Goal: Task Accomplishment & Management: Manage account settings

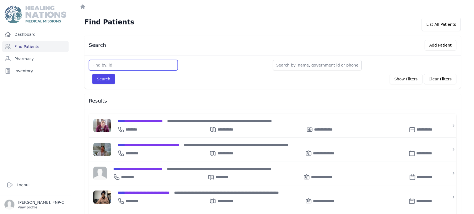
click at [103, 64] on input "text" at bounding box center [133, 65] width 89 height 11
type input "2775"
click at [98, 79] on button "Search" at bounding box center [103, 79] width 23 height 11
click at [162, 144] on span "**********" at bounding box center [149, 145] width 62 height 4
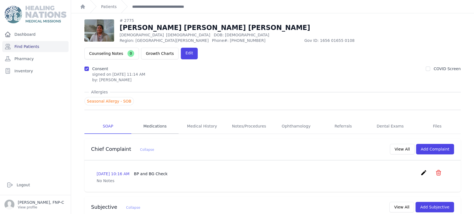
click at [144, 119] on link "Medications" at bounding box center [154, 126] width 47 height 15
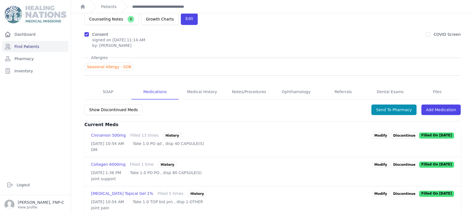
scroll to position [62, 0]
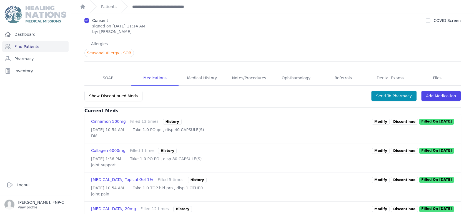
click at [379, 119] on link "Modify" at bounding box center [381, 122] width 18 height 6
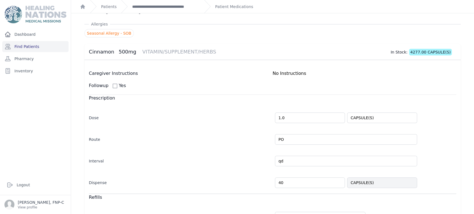
scroll to position [31, 0]
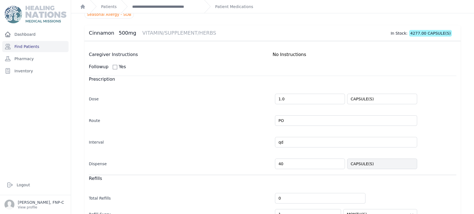
click at [280, 164] on input "40" at bounding box center [310, 164] width 70 height 11
type input "4"
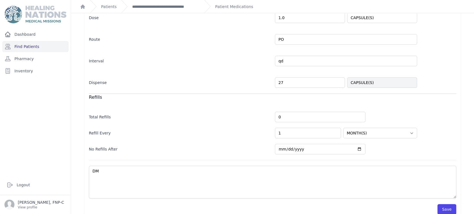
scroll to position [121, 0]
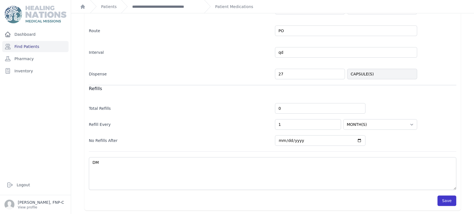
type input "27"
select select "MONTH(S)"
click at [446, 198] on button "Save" at bounding box center [447, 201] width 19 height 11
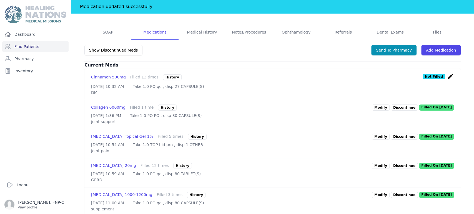
click at [374, 134] on link "Modify" at bounding box center [381, 137] width 18 height 6
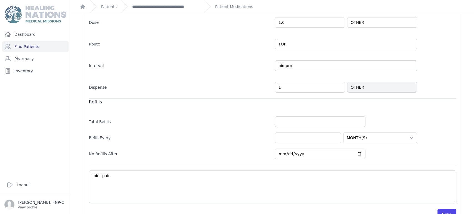
scroll to position [121, 0]
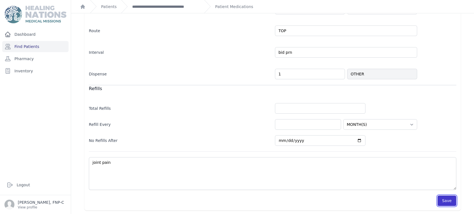
click at [445, 200] on button "Save" at bounding box center [447, 201] width 19 height 11
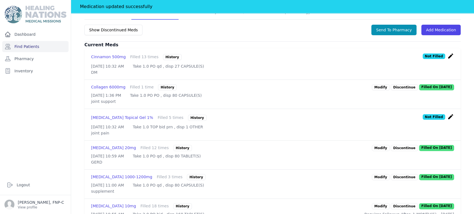
scroll to position [152, 0]
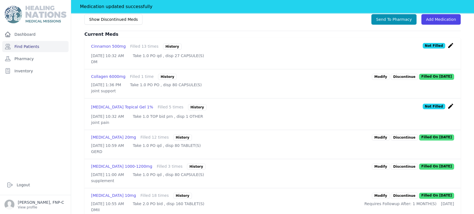
click at [379, 137] on link "Modify" at bounding box center [381, 138] width 18 height 6
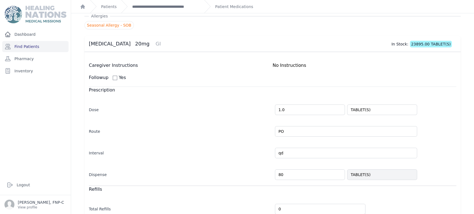
scroll to position [31, 0]
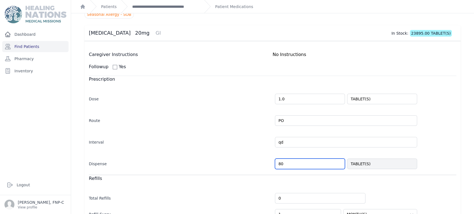
click at [284, 164] on input "80" at bounding box center [310, 164] width 70 height 11
type input "8"
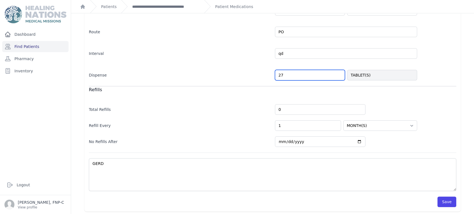
scroll to position [121, 0]
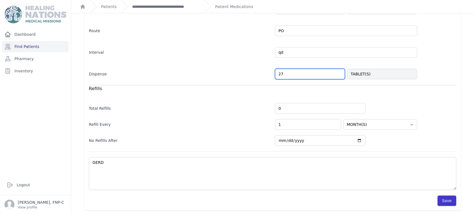
type input "27"
select select "MONTH(S)"
click at [449, 199] on button "Save" at bounding box center [447, 201] width 19 height 11
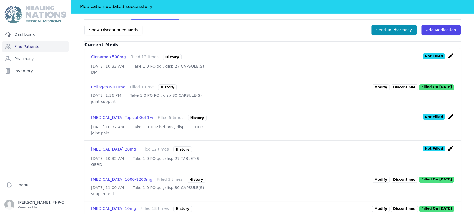
scroll to position [152, 0]
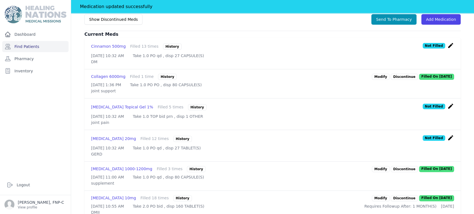
click at [378, 173] on link "Modify" at bounding box center [381, 169] width 18 height 6
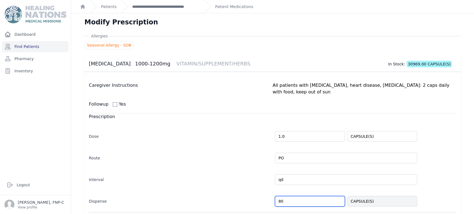
click at [281, 196] on input "80" at bounding box center [310, 201] width 70 height 11
type input "8"
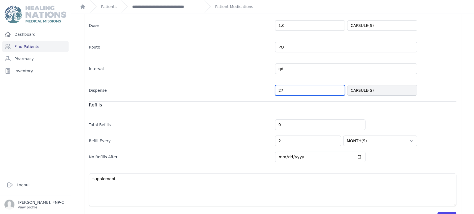
scroll to position [121, 0]
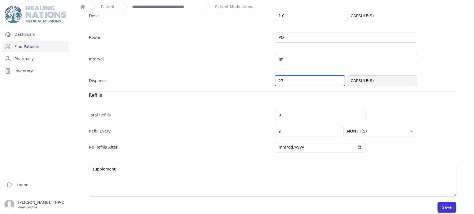
type input "27"
select select "MONTH(S)"
click at [439, 203] on button "Save" at bounding box center [447, 208] width 19 height 11
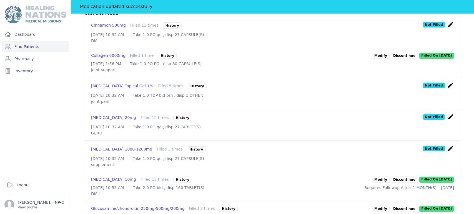
scroll to position [183, 0]
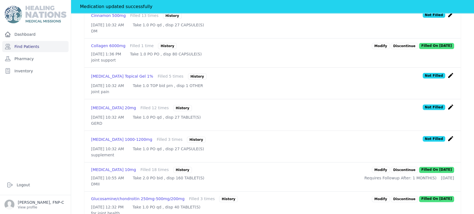
click at [376, 173] on link "Modify" at bounding box center [381, 170] width 18 height 6
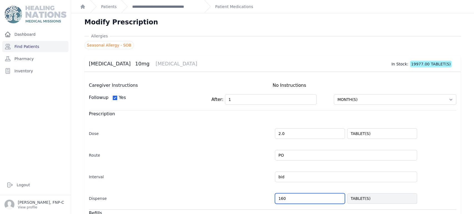
click at [283, 199] on input "160" at bounding box center [310, 199] width 70 height 11
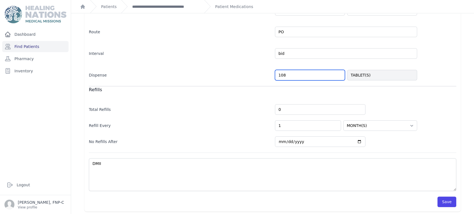
scroll to position [124, 0]
type input "108"
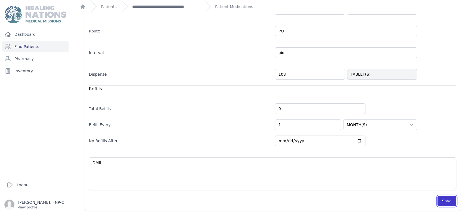
select select "MONTH(S)"
click at [438, 200] on button "Save" at bounding box center [447, 201] width 19 height 11
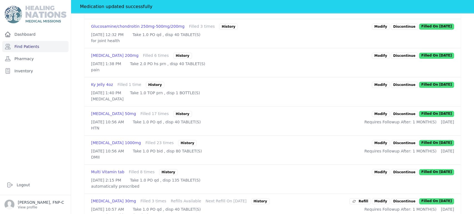
scroll to position [371, 0]
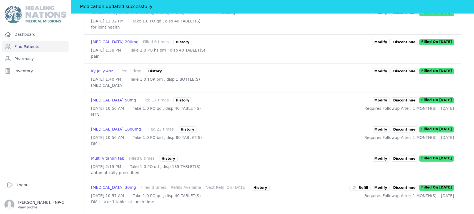
click at [378, 104] on link "Modify" at bounding box center [381, 101] width 18 height 6
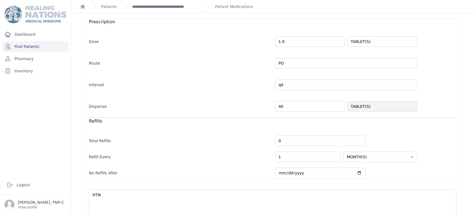
scroll to position [93, 0]
click at [284, 105] on input "40" at bounding box center [310, 106] width 70 height 11
type input "4"
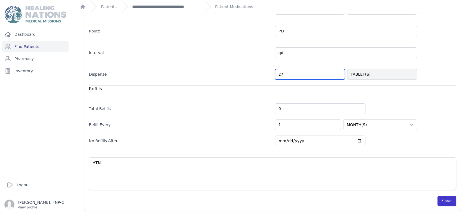
type input "27"
select select "MONTH(S)"
click at [445, 200] on button "Save" at bounding box center [447, 201] width 19 height 11
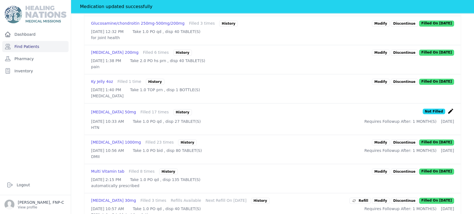
scroll to position [371, 0]
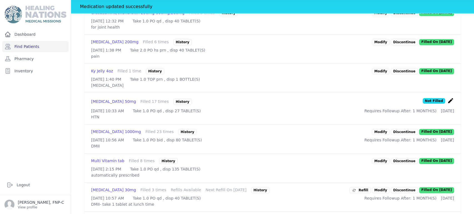
click at [376, 135] on link "Modify" at bounding box center [381, 132] width 18 height 6
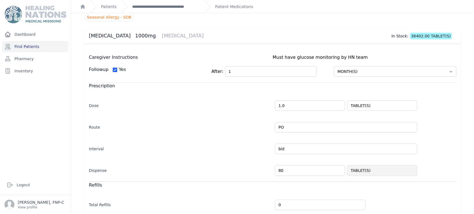
scroll to position [62, 0]
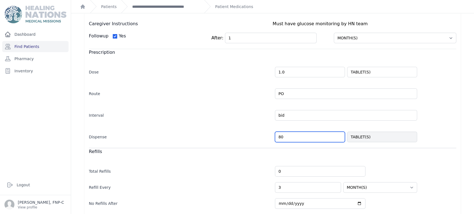
click at [280, 137] on input "80" at bounding box center [310, 137] width 70 height 11
type input "8"
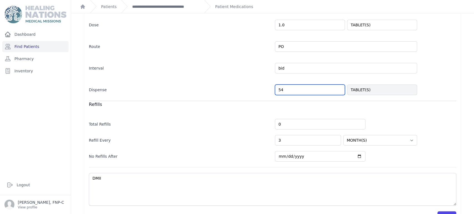
scroll to position [124, 0]
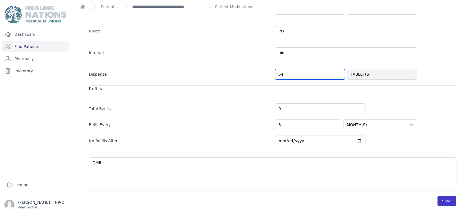
type input "54"
select select "MONTH(S)"
click at [441, 198] on button "Save" at bounding box center [447, 201] width 19 height 11
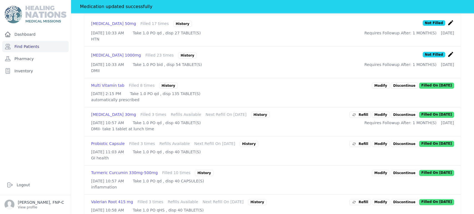
scroll to position [464, 0]
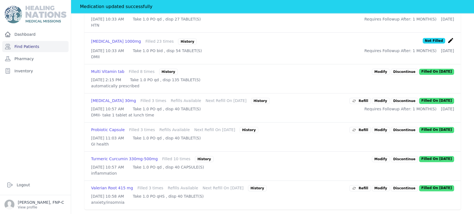
click at [376, 104] on link "Modify" at bounding box center [381, 101] width 18 height 6
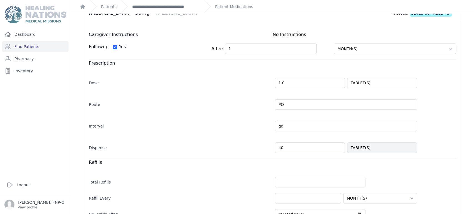
scroll to position [62, 0]
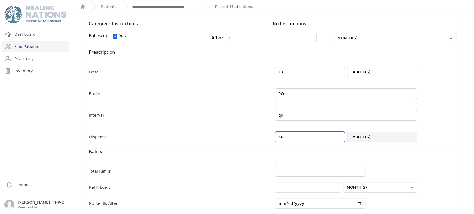
click at [281, 136] on input "40" at bounding box center [310, 137] width 70 height 11
type input "4"
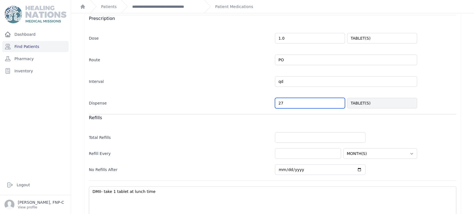
scroll to position [124, 0]
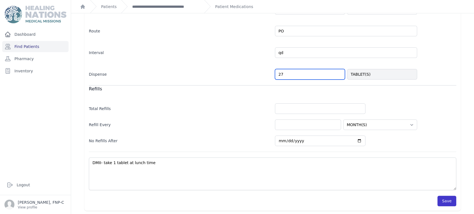
type input "27"
select select "MONTH(S)"
click at [443, 202] on button "Save" at bounding box center [447, 201] width 19 height 11
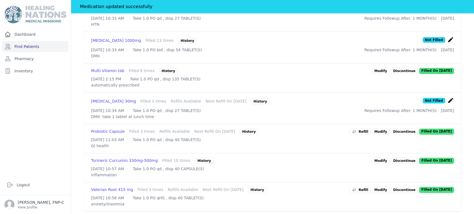
scroll to position [495, 0]
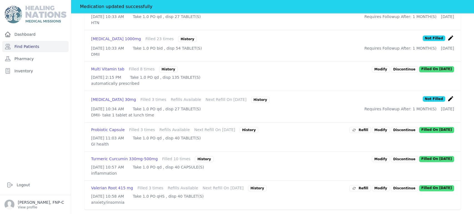
click at [381, 133] on link "Modify" at bounding box center [381, 130] width 18 height 6
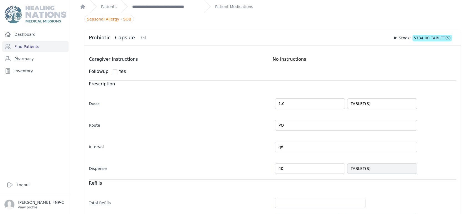
scroll to position [62, 0]
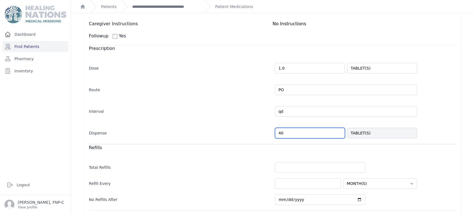
click at [283, 134] on input "40" at bounding box center [310, 133] width 70 height 11
type input "4"
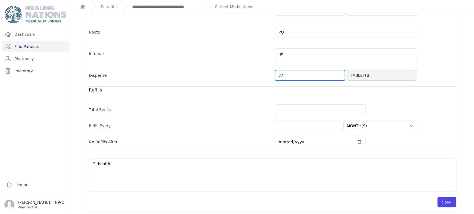
scroll to position [121, 0]
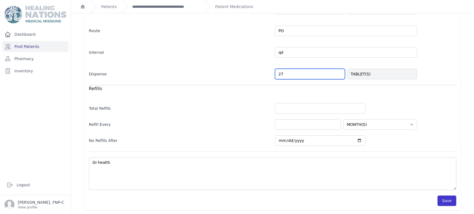
type input "27"
select select "MONTH(S)"
click at [446, 200] on button "Save" at bounding box center [447, 201] width 19 height 11
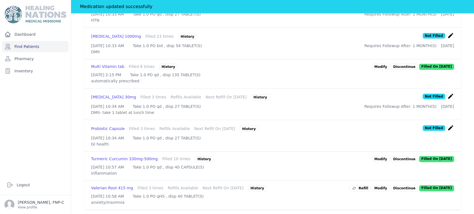
scroll to position [538, 0]
click at [377, 156] on link "Modify" at bounding box center [381, 159] width 18 height 6
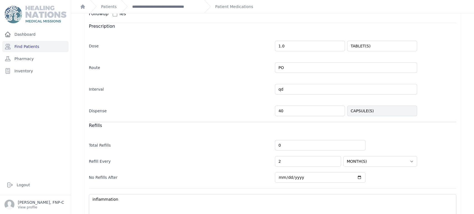
scroll to position [121, 0]
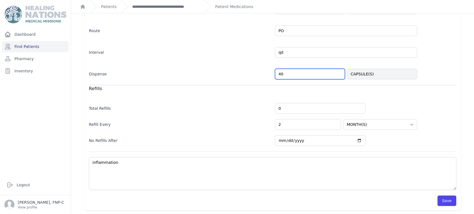
click at [281, 72] on input "40" at bounding box center [310, 74] width 70 height 11
type input "4"
type input "27"
select select "MONTH(S)"
click at [438, 200] on button "Save" at bounding box center [447, 201] width 19 height 11
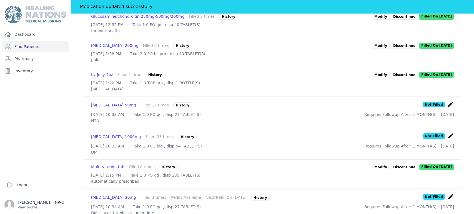
scroll to position [540, 0]
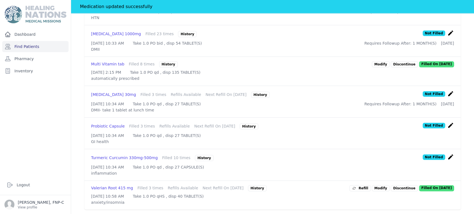
click at [375, 186] on link "Modify" at bounding box center [381, 189] width 18 height 6
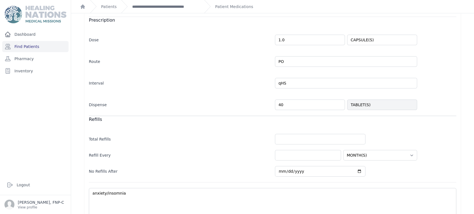
scroll to position [93, 0]
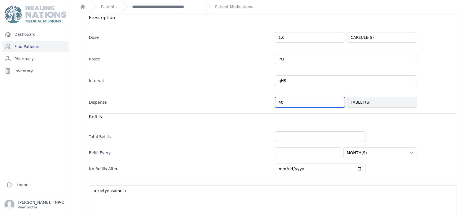
click at [280, 103] on input "40" at bounding box center [310, 102] width 70 height 11
type input "4"
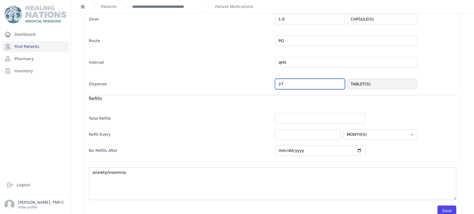
scroll to position [121, 0]
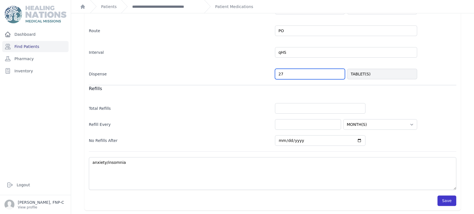
type input "27"
select select "MONTH(S)"
click at [441, 200] on button "Save" at bounding box center [447, 201] width 19 height 11
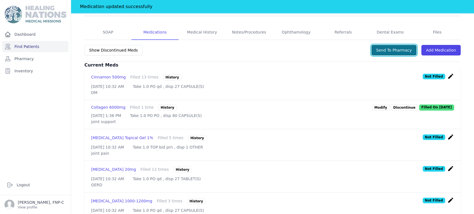
click at [383, 45] on button "Send To Pharmacy" at bounding box center [393, 50] width 45 height 11
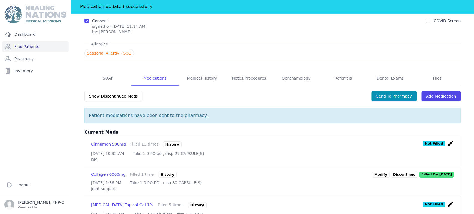
scroll to position [59, 0]
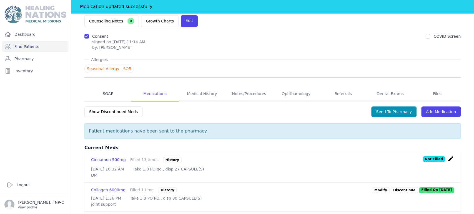
click at [106, 87] on link "SOAP" at bounding box center [107, 94] width 47 height 15
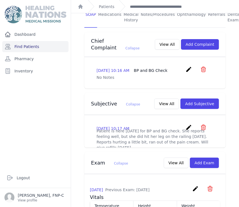
scroll to position [171, 0]
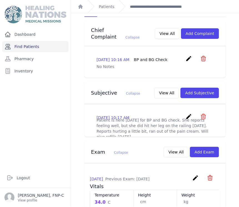
click at [31, 48] on link "Find Patients" at bounding box center [35, 46] width 66 height 11
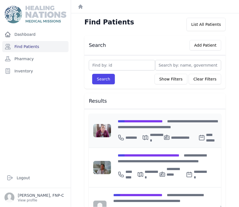
click at [141, 119] on span "**********" at bounding box center [140, 121] width 45 height 4
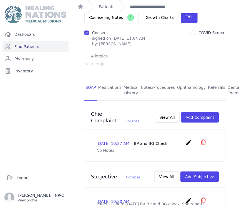
scroll to position [93, 0]
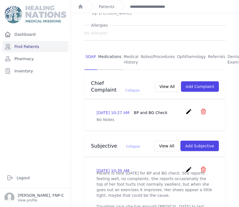
click at [105, 49] on link "Medications" at bounding box center [110, 59] width 26 height 21
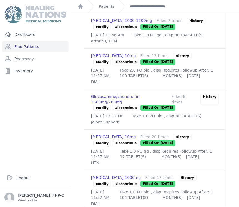
scroll to position [401, 0]
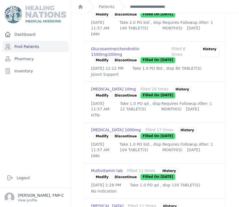
click at [101, 99] on link "Modify" at bounding box center [102, 96] width 18 height 6
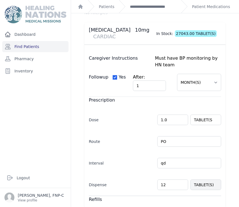
scroll to position [69, 0]
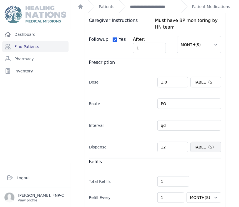
click at [164, 142] on input "12" at bounding box center [173, 147] width 31 height 11
type input "1"
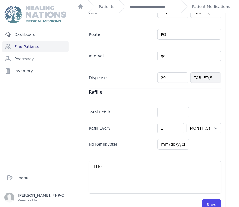
scroll to position [143, 0]
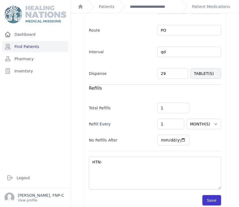
type input "29"
select select "MONTH(S)"
click at [204, 195] on button "Save" at bounding box center [212, 200] width 19 height 11
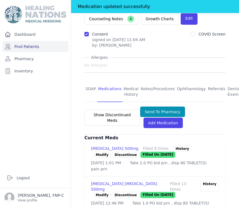
scroll to position [81, 0]
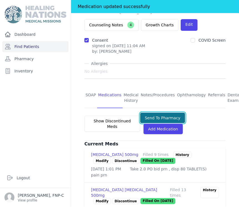
click at [163, 113] on button "Send To Pharmacy" at bounding box center [162, 118] width 45 height 11
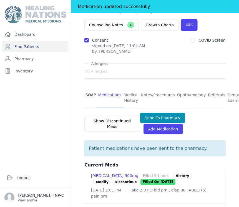
click at [91, 88] on link "SOAP" at bounding box center [90, 98] width 13 height 21
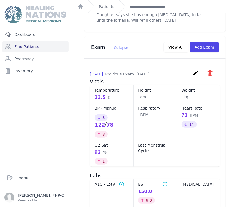
scroll to position [309, 0]
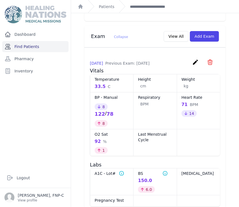
click at [18, 48] on link "Find Patients" at bounding box center [35, 46] width 66 height 11
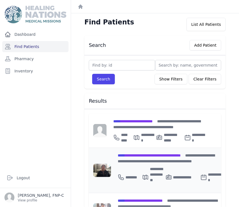
click at [145, 155] on span "**********" at bounding box center [149, 156] width 63 height 4
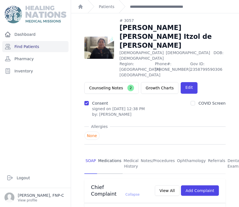
click at [111, 154] on link "Medications" at bounding box center [110, 164] width 26 height 21
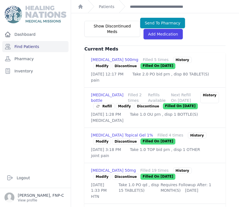
scroll to position [185, 0]
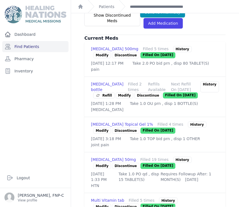
click at [102, 128] on link "Modify" at bounding box center [102, 131] width 18 height 6
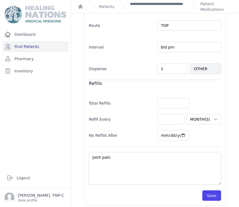
scroll to position [141, 0]
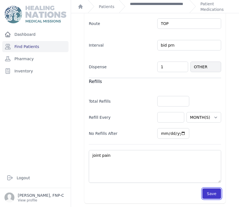
click at [209, 193] on button "Save" at bounding box center [212, 194] width 19 height 11
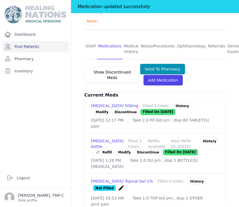
click at [120, 149] on link "Modify" at bounding box center [125, 152] width 18 height 6
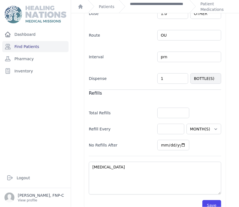
scroll to position [135, 0]
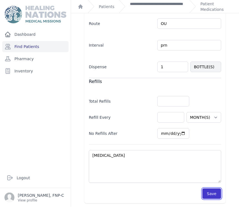
click at [206, 191] on button "Save" at bounding box center [212, 194] width 19 height 11
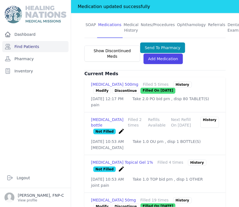
scroll to position [227, 0]
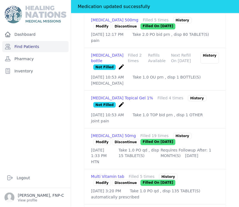
click at [102, 143] on link "Modify" at bounding box center [102, 142] width 18 height 6
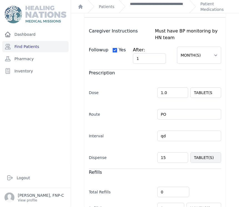
scroll to position [62, 0]
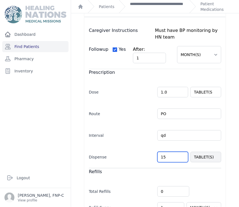
click at [163, 152] on input "15" at bounding box center [173, 157] width 31 height 11
type input "1"
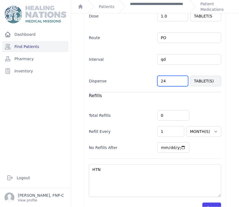
scroll to position [145, 0]
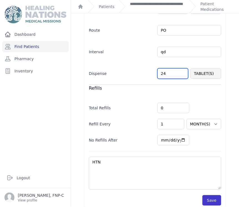
type input "24"
select select "MONTH(S)"
click at [207, 195] on button "Save" at bounding box center [212, 200] width 19 height 11
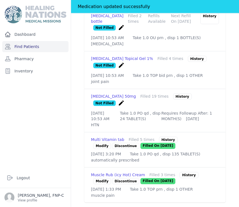
scroll to position [282, 0]
click at [103, 178] on link "Modify" at bounding box center [102, 181] width 18 height 6
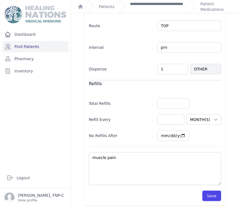
scroll to position [135, 0]
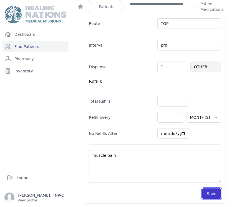
click at [205, 196] on button "Save" at bounding box center [212, 194] width 19 height 11
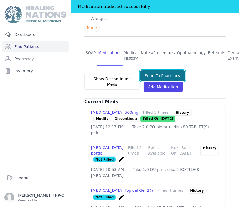
click at [153, 71] on button "Send To Pharmacy" at bounding box center [162, 76] width 45 height 11
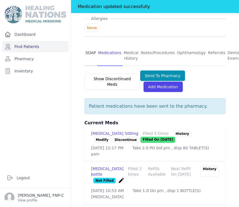
click at [86, 46] on link "SOAP" at bounding box center [90, 56] width 13 height 21
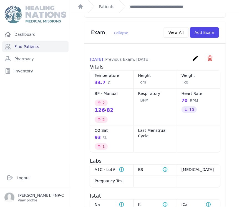
scroll to position [291, 0]
